Goal: Check status: Check status

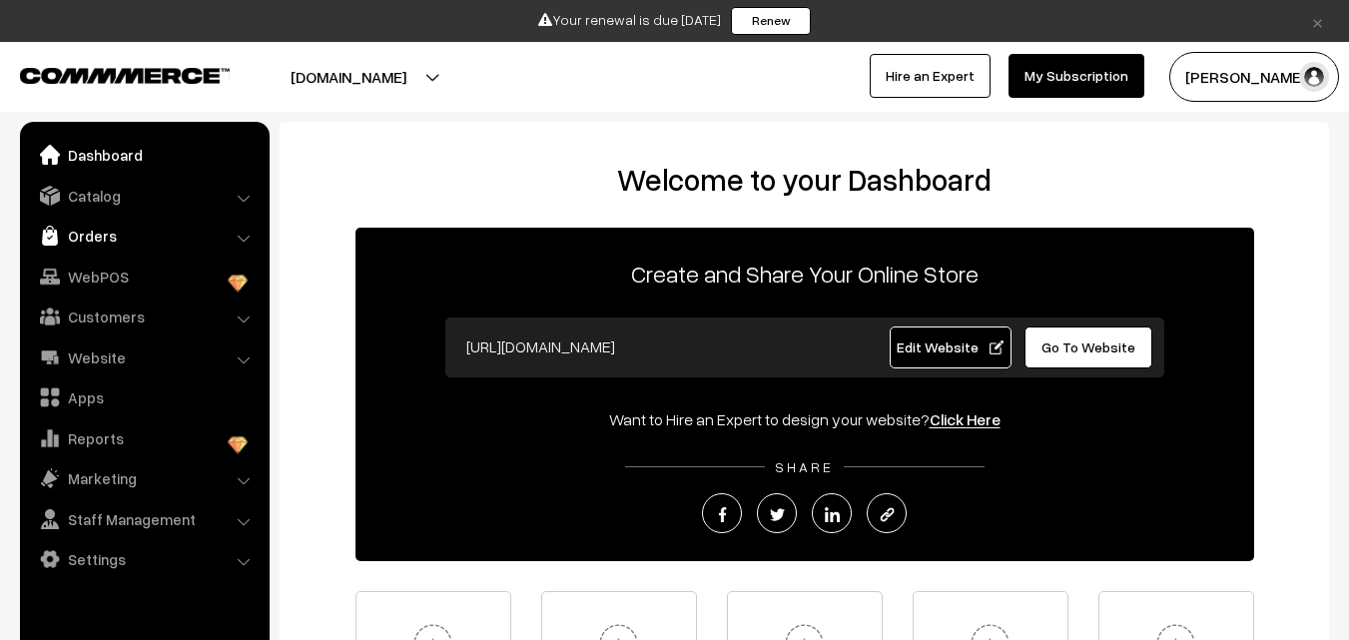
click at [95, 235] on link "Orders" at bounding box center [144, 236] width 238 height 36
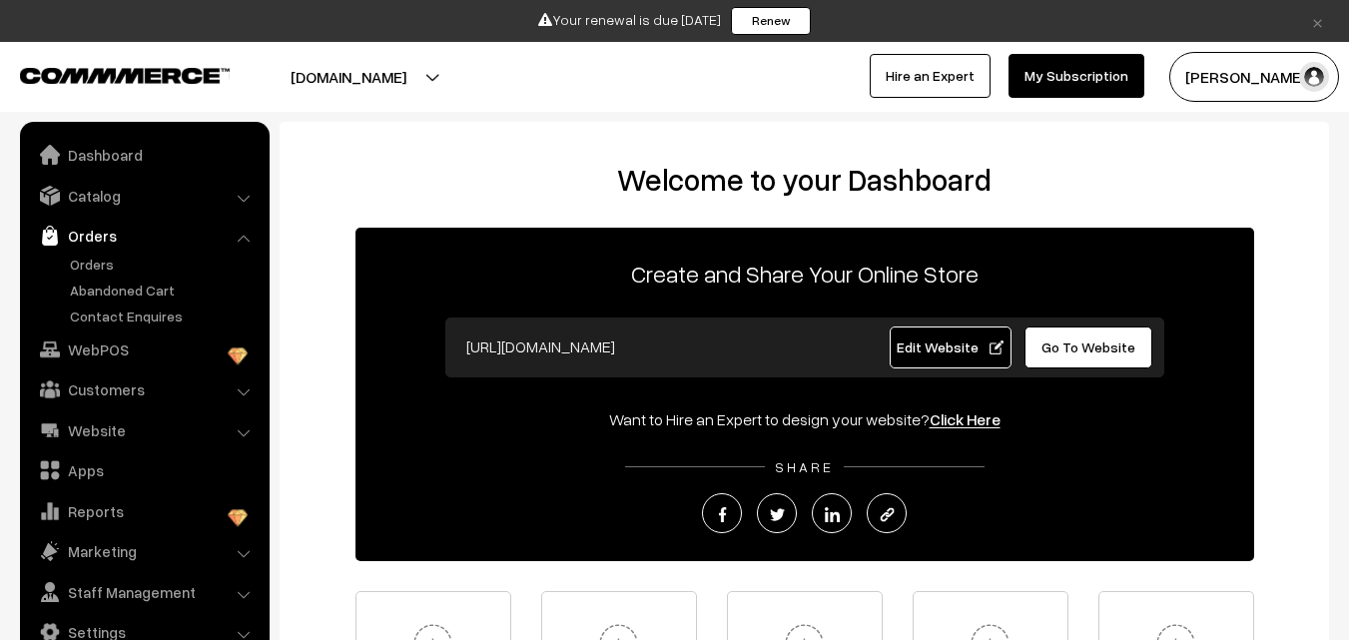
click at [115, 276] on ul "Orders" at bounding box center [145, 290] width 240 height 73
click at [115, 264] on link "Orders" at bounding box center [164, 264] width 198 height 21
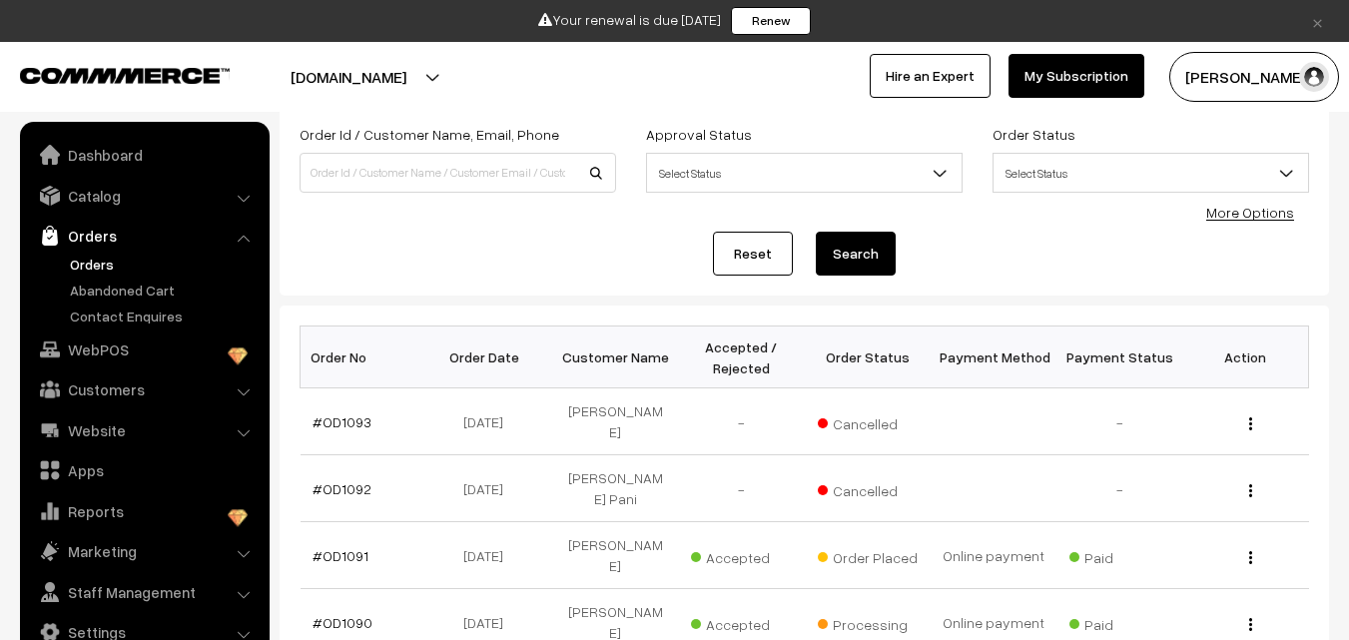
scroll to position [200, 0]
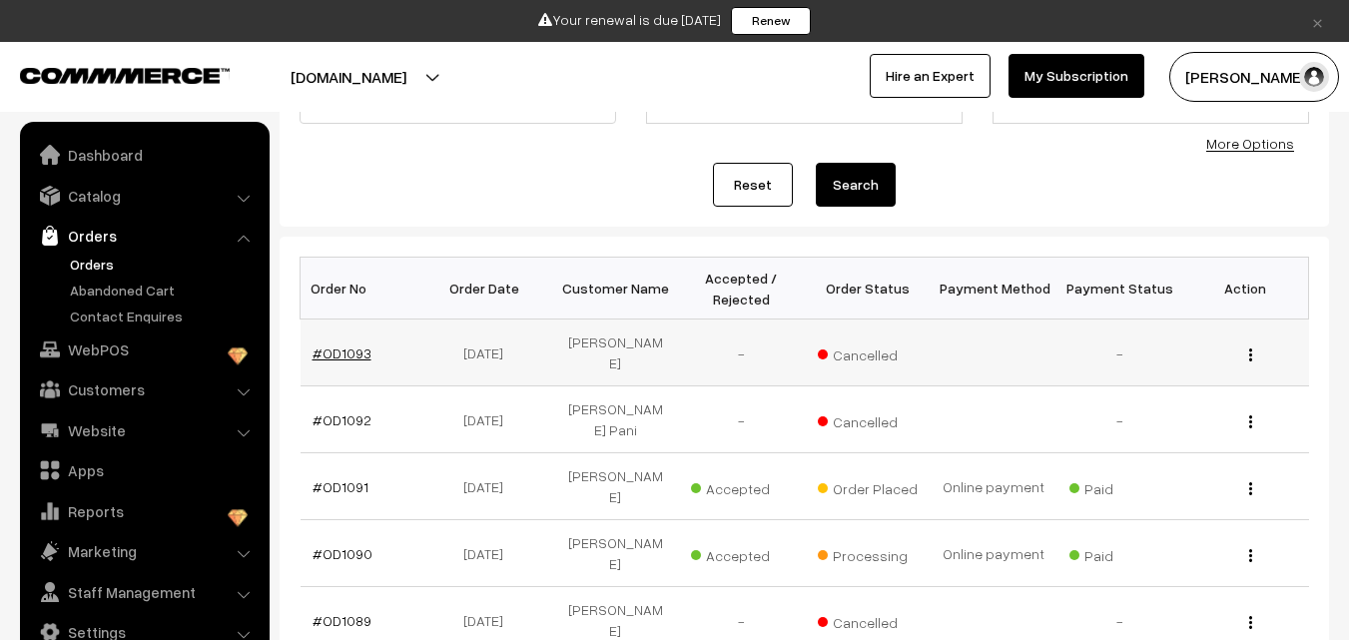
click at [329, 347] on link "#OD1093" at bounding box center [342, 352] width 59 height 17
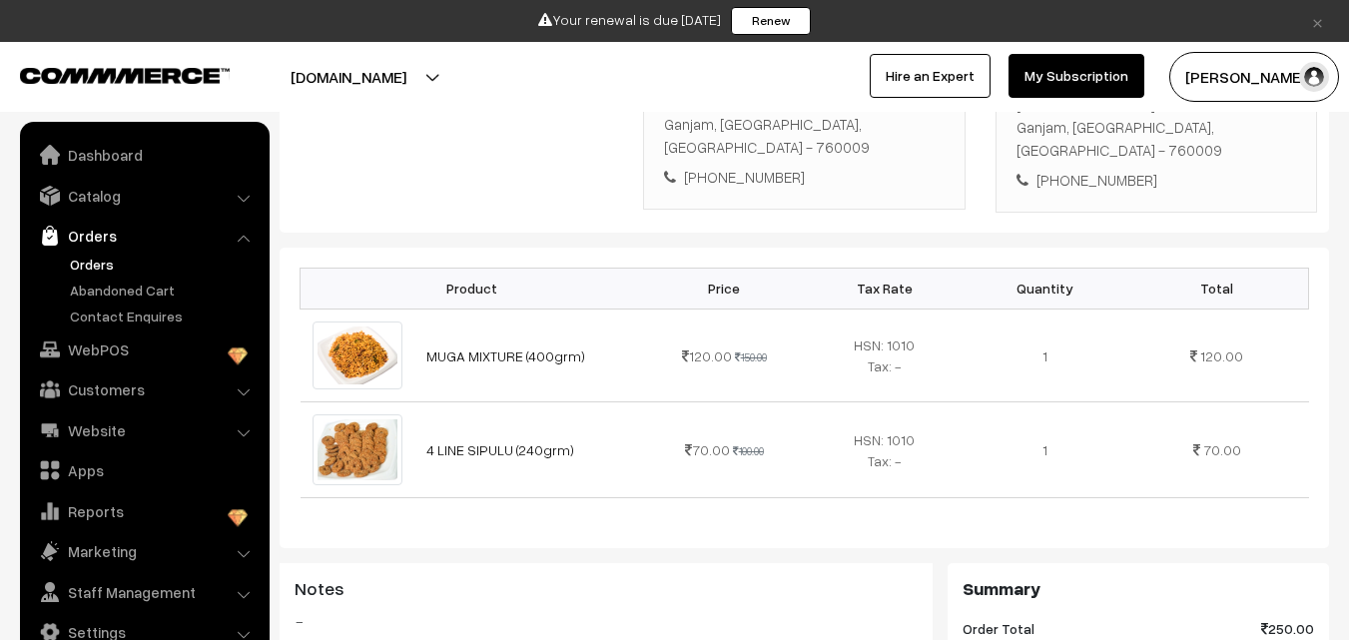
scroll to position [499, 0]
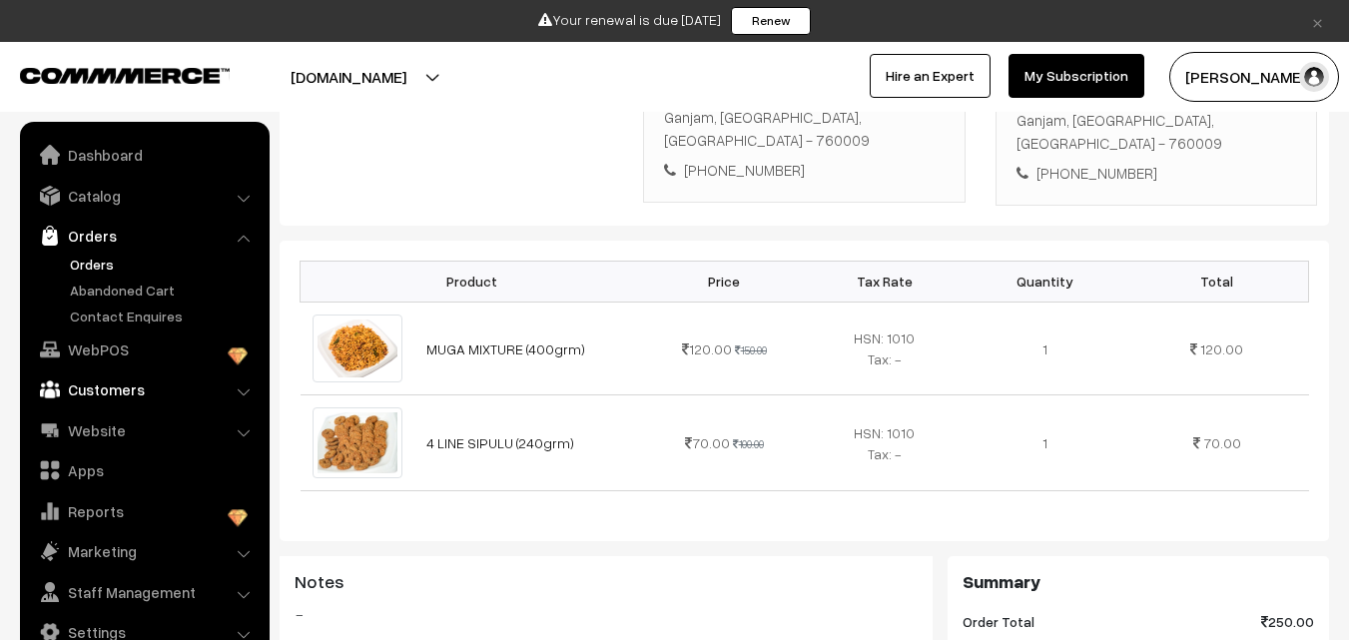
click at [138, 381] on link "Customers" at bounding box center [144, 389] width 238 height 36
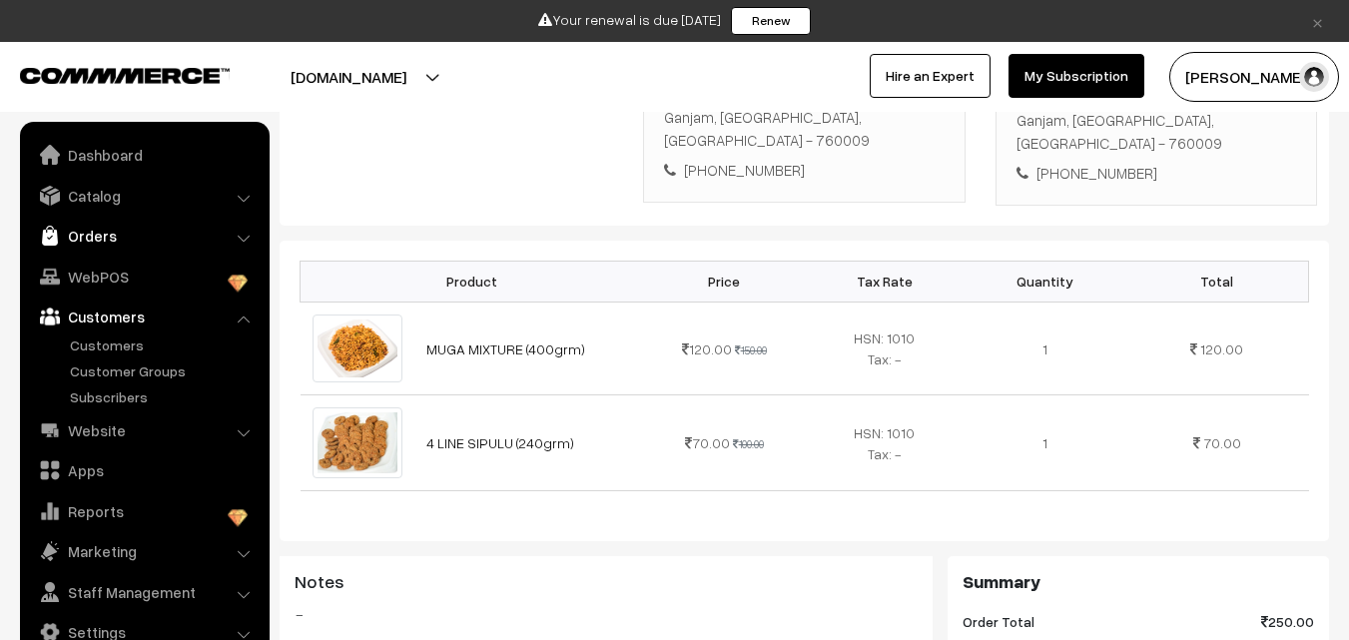
click at [107, 221] on link "Orders" at bounding box center [144, 236] width 238 height 36
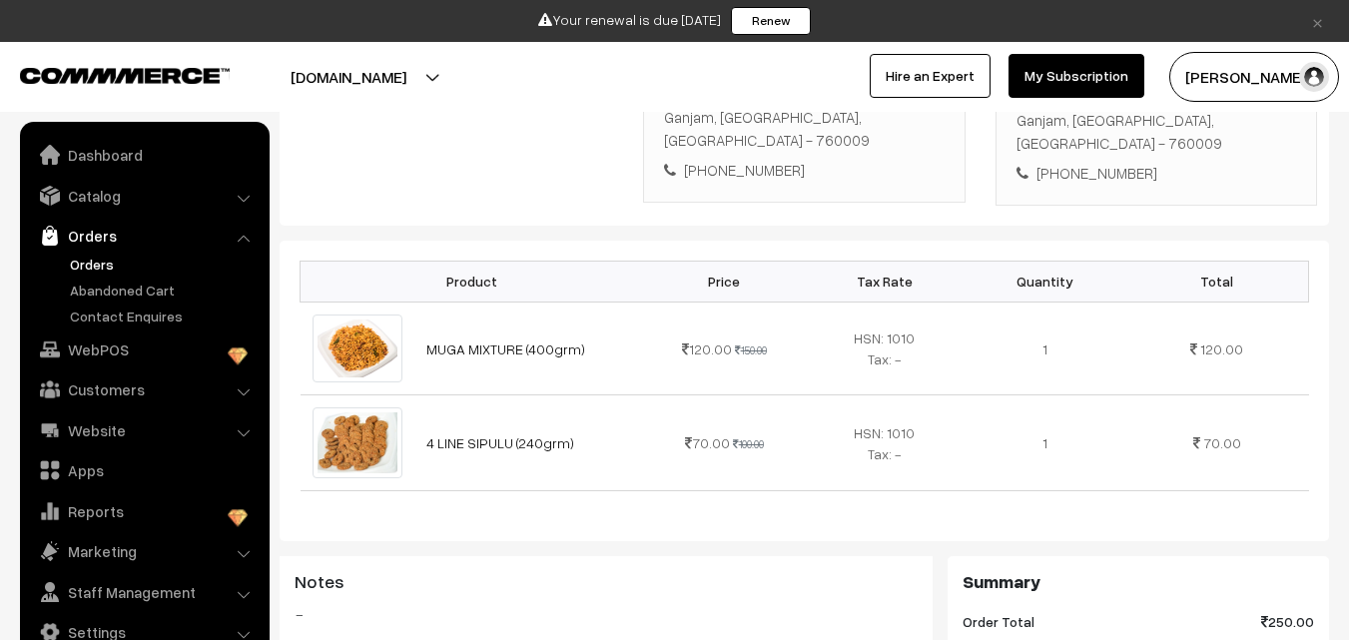
click at [107, 264] on link "Orders" at bounding box center [164, 264] width 198 height 21
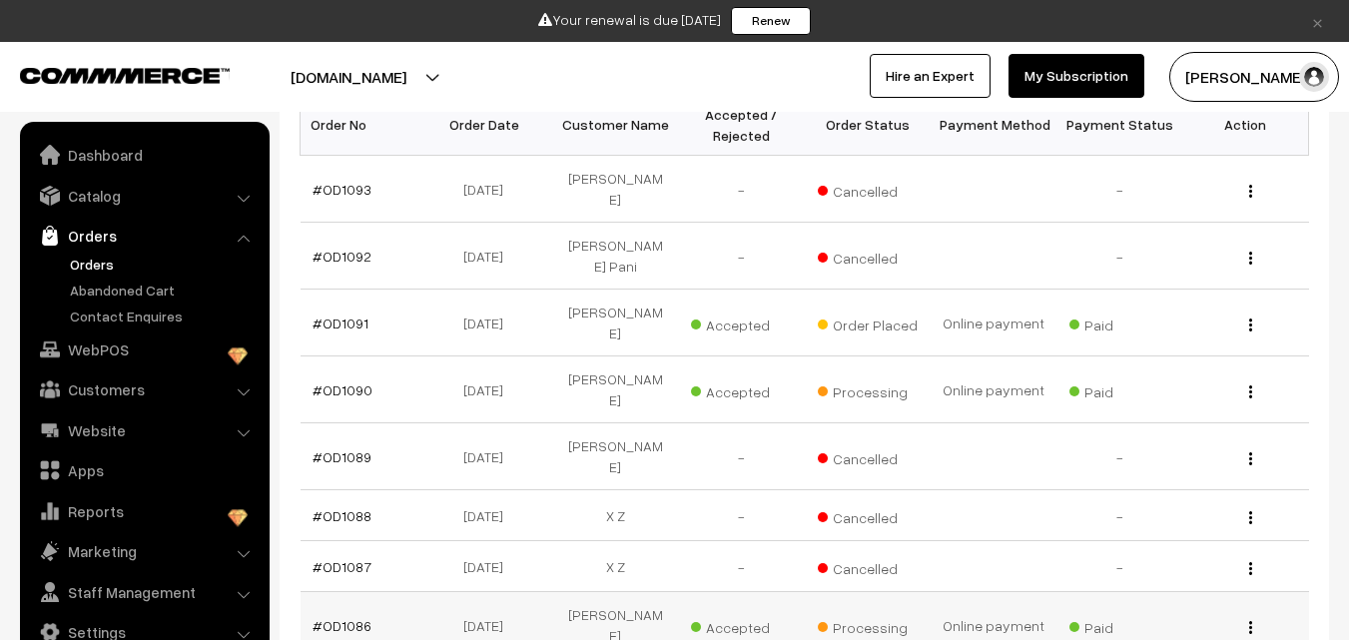
scroll to position [399, 0]
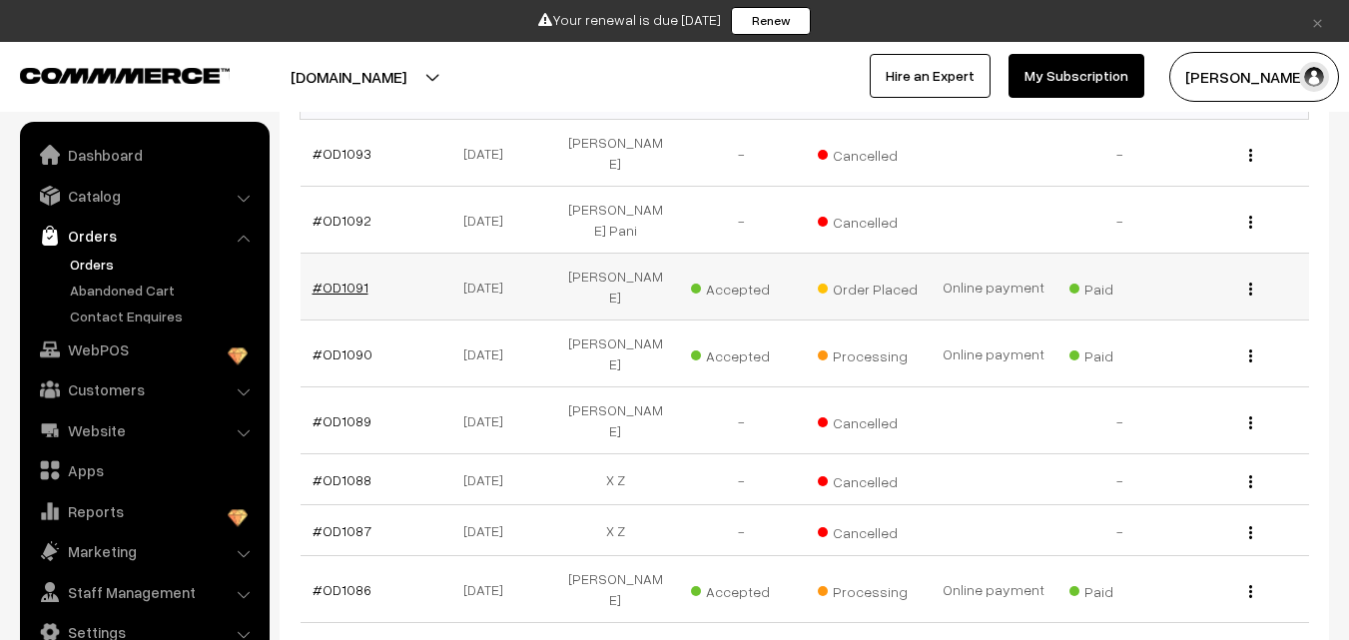
click at [324, 279] on link "#OD1091" at bounding box center [341, 287] width 56 height 17
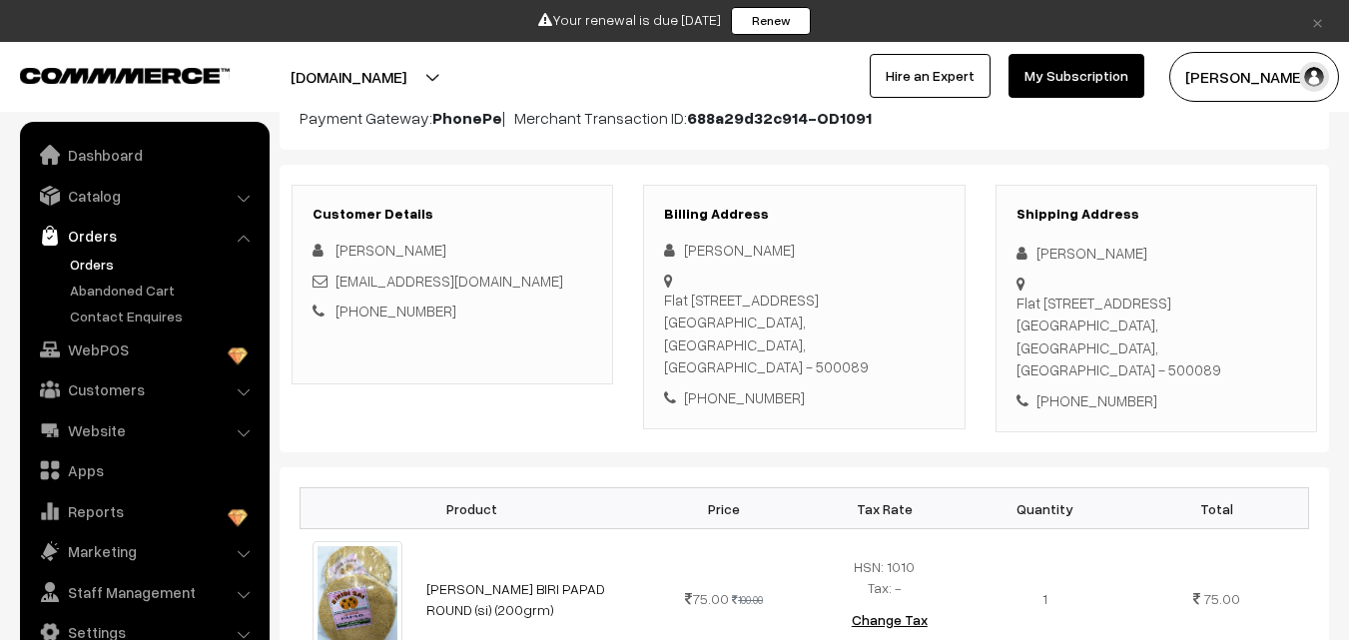
scroll to position [300, 0]
